Goal: Use online tool/utility: Use online tool/utility

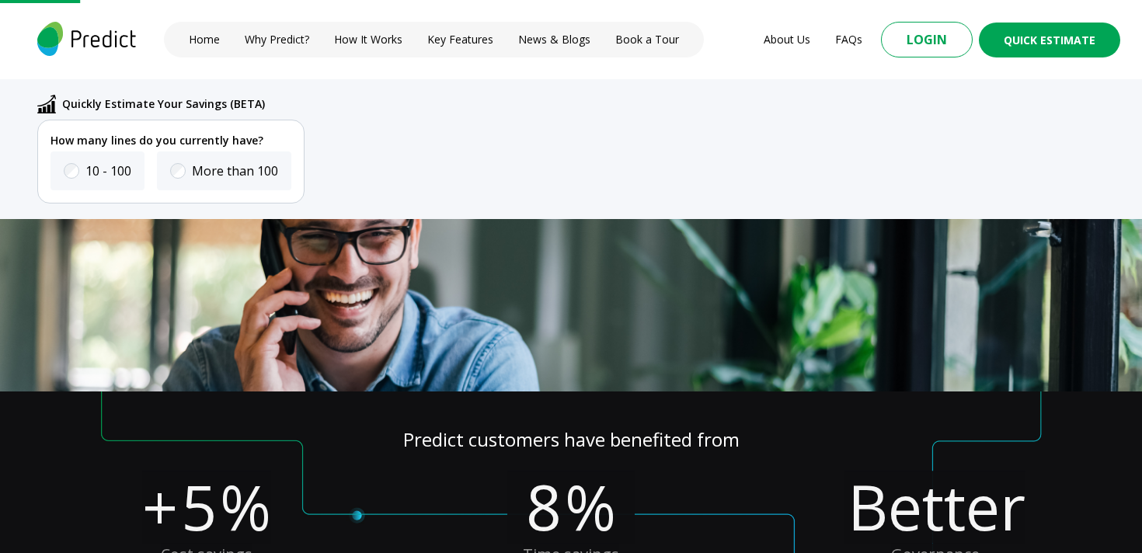
scroll to position [443, 0]
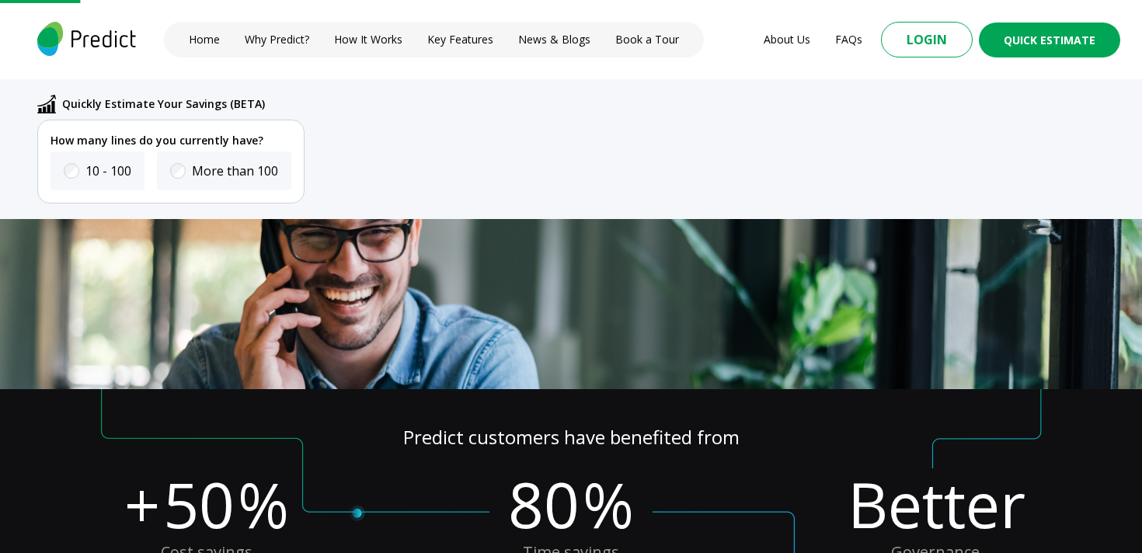
click at [256, 147] on p "How many lines do you currently have?" at bounding box center [170, 141] width 241 height 16
click at [255, 179] on label "More than 100" at bounding box center [235, 171] width 86 height 19
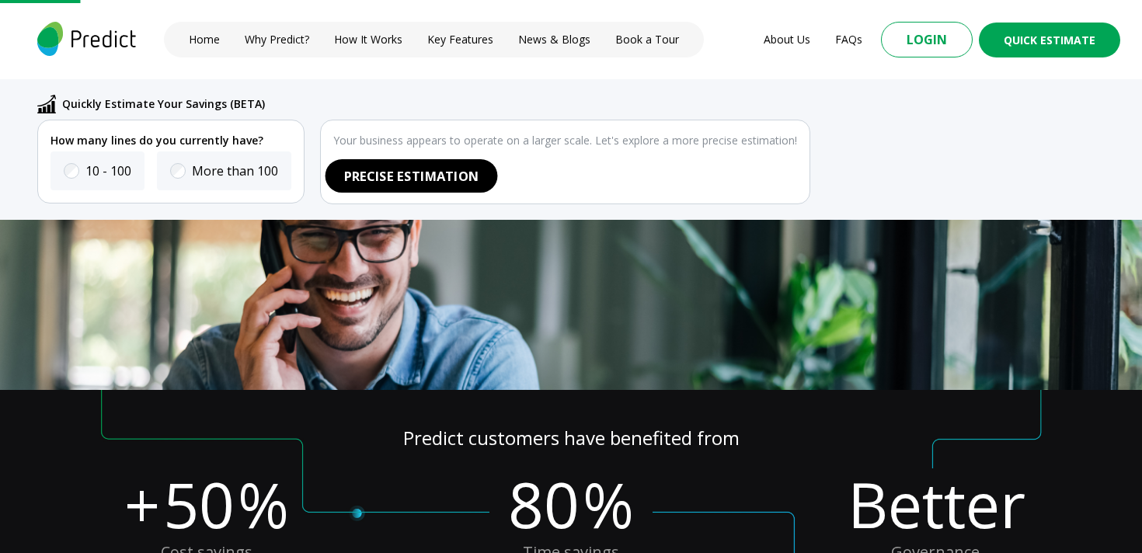
click at [415, 183] on button "Precise Estimation" at bounding box center [411, 175] width 172 height 33
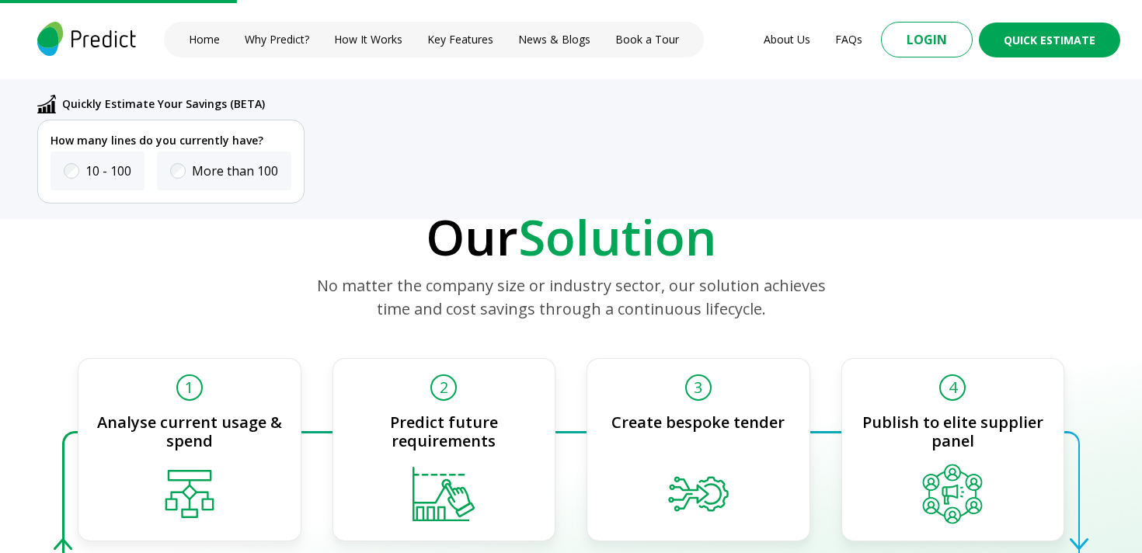
scroll to position [1307, 0]
click at [92, 173] on label "10 - 100" at bounding box center [108, 171] width 46 height 19
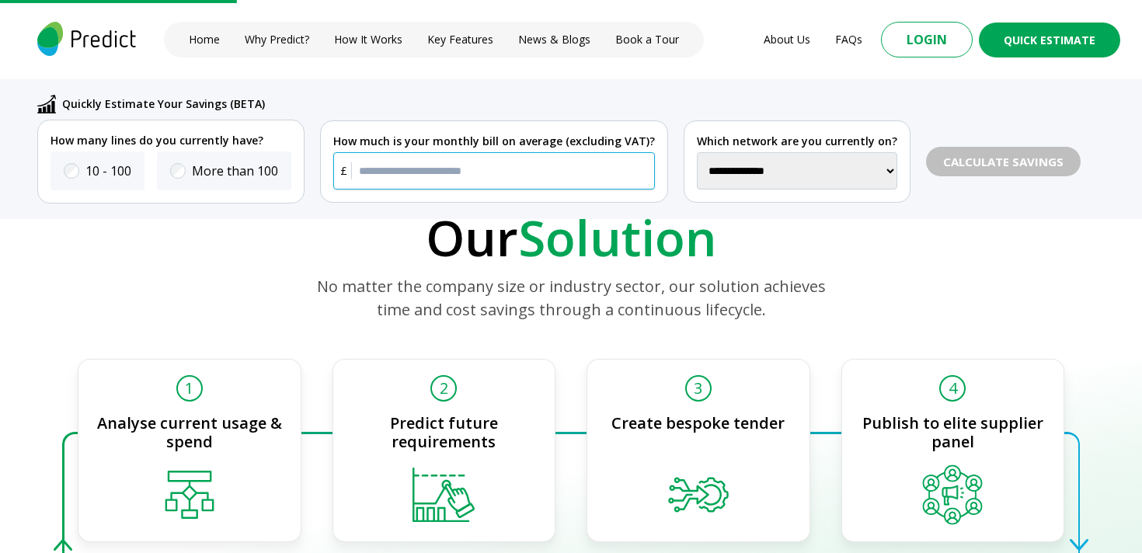
click at [499, 175] on input "text" at bounding box center [494, 170] width 322 height 37
type input "******"
click at [934, 254] on p "Our Solution" at bounding box center [571, 237] width 1036 height 54
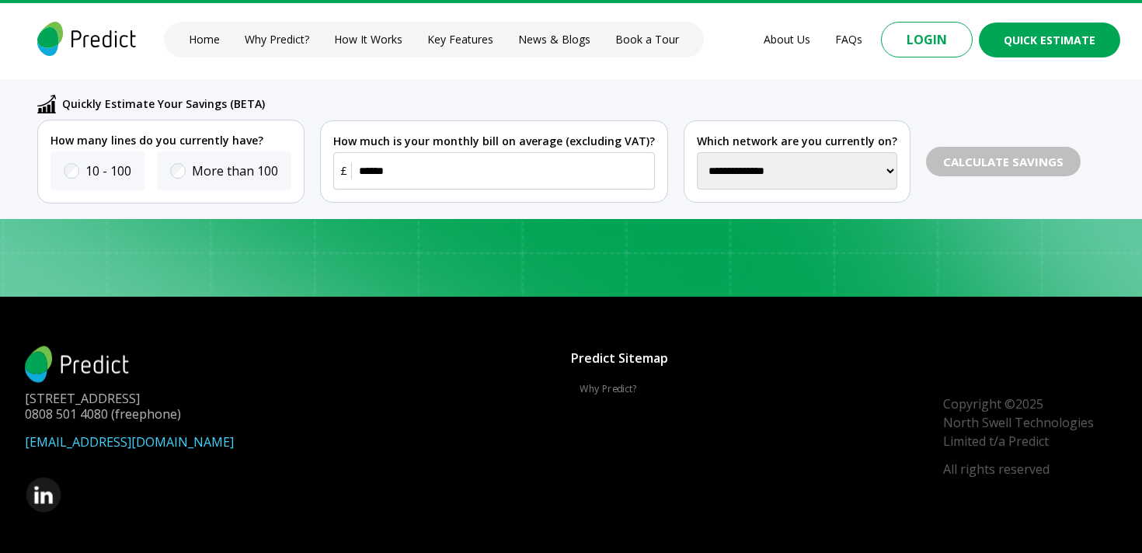
scroll to position [6305, 0]
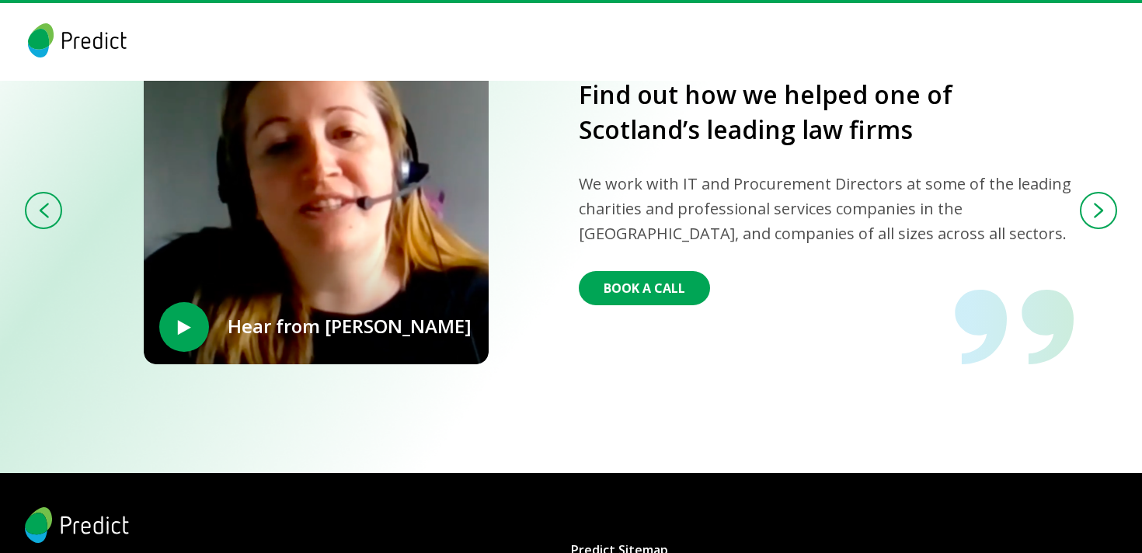
scroll to position [3655, 0]
